Goal: Transaction & Acquisition: Purchase product/service

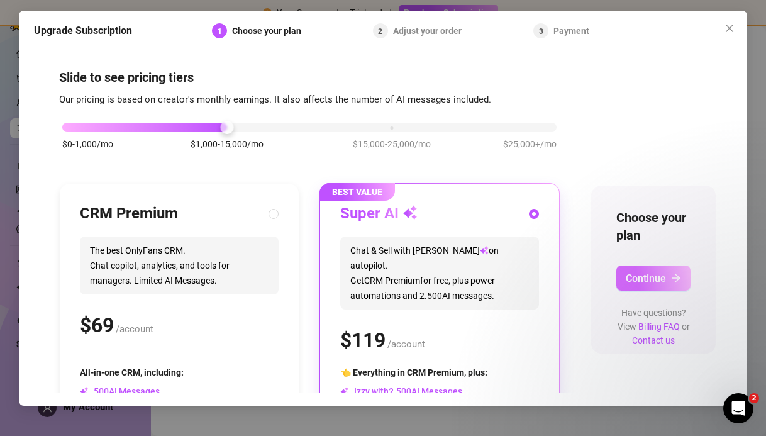
click at [680, 275] on icon "arrow-right" at bounding box center [676, 278] width 10 height 10
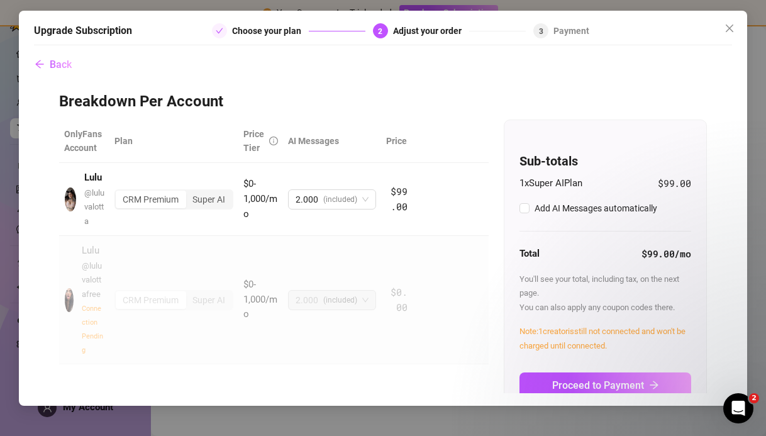
checkbox input "true"
click at [211, 302] on div "Super AI" at bounding box center [208, 300] width 47 height 18
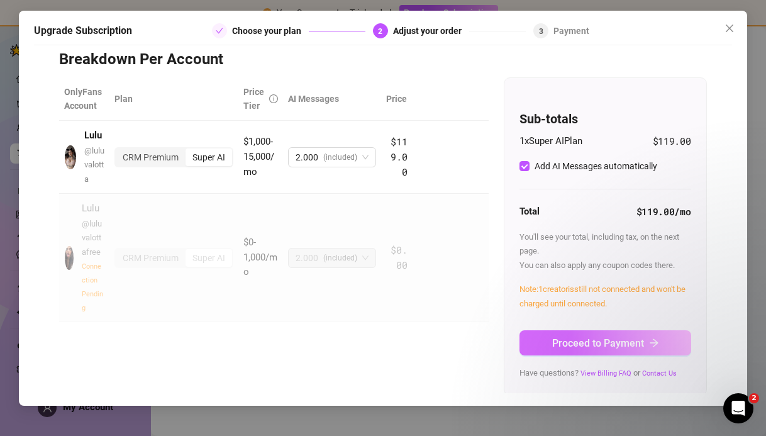
click at [637, 341] on span "Proceed to Payment" at bounding box center [598, 343] width 92 height 12
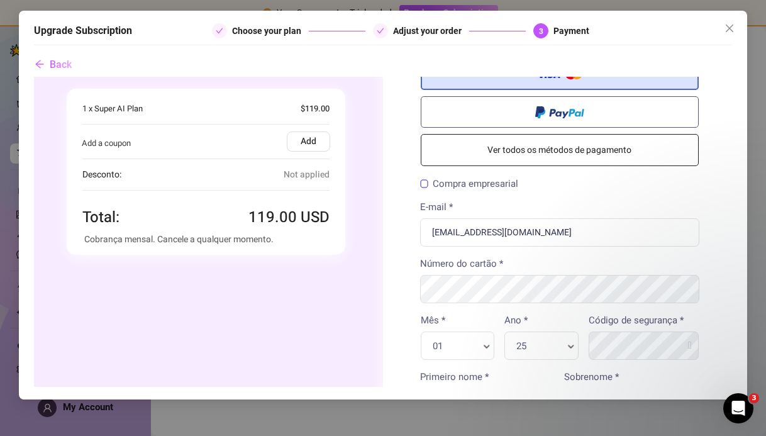
scroll to position [0, 0]
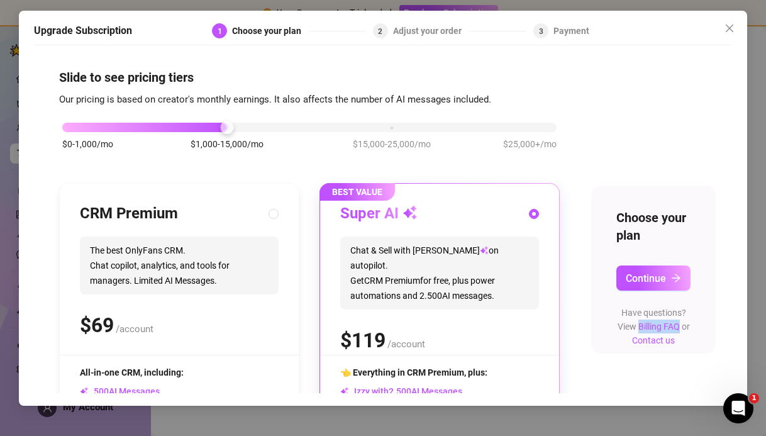
scroll to position [150, 0]
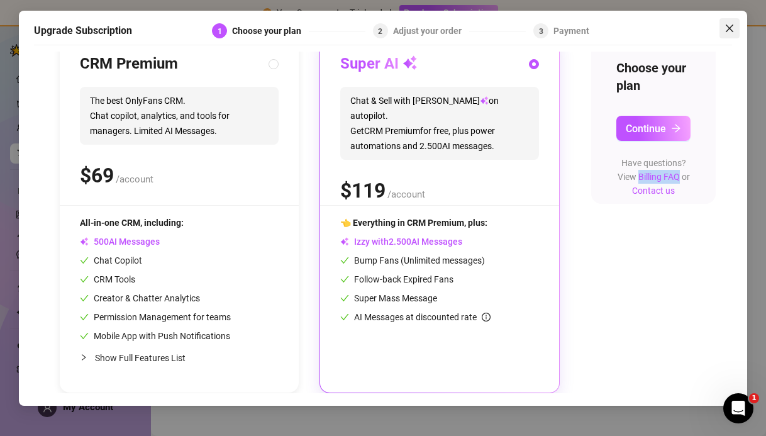
click at [723, 26] on span "Close" at bounding box center [729, 28] width 20 height 10
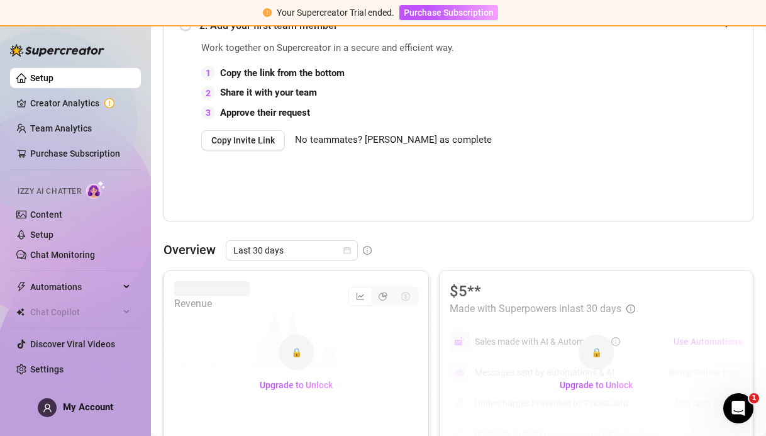
scroll to position [340, 0]
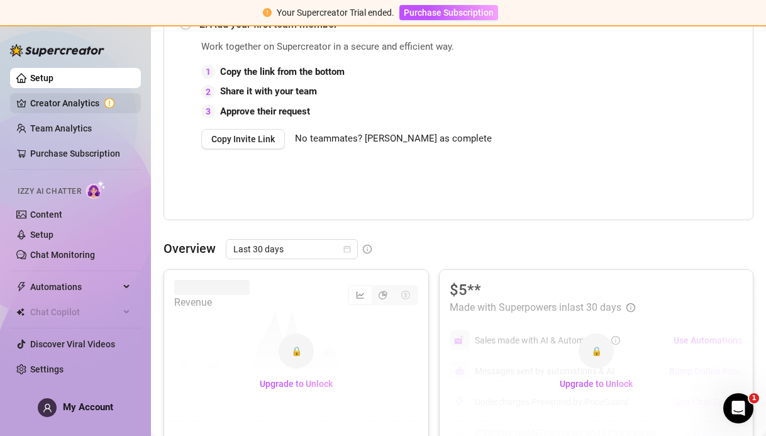
click at [108, 102] on link "Creator Analytics" at bounding box center [80, 103] width 101 height 20
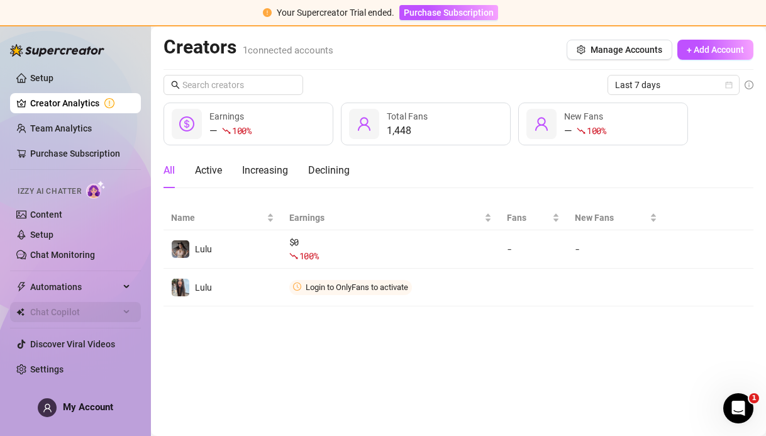
click at [123, 309] on div "Chat Copilot" at bounding box center [75, 312] width 131 height 20
click at [62, 213] on link "Content" at bounding box center [46, 214] width 32 height 10
